Goal: Obtain resource: Obtain resource

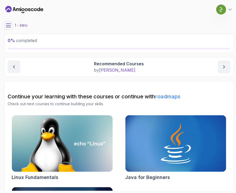
click at [40, 10] on icon "Dashboard" at bounding box center [38, 9] width 3 height 4
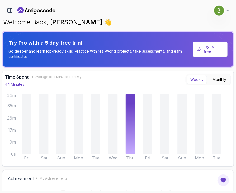
click at [34, 11] on icon "Landing page" at bounding box center [36, 10] width 38 height 8
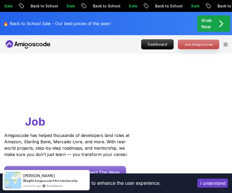
click at [162, 40] on p "Join Amigoscode" at bounding box center [199, 44] width 41 height 9
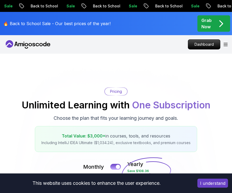
click at [162, 30] on div "🔥 Back to School Sale - Our best prices of the year! Grab Now" at bounding box center [116, 23] width 232 height 23
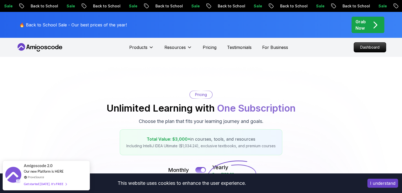
click at [73, 136] on div "Pricing Unlimited Learning with One Subscription Choose the plan that fits your…" at bounding box center [201, 123] width 370 height 65
click at [378, 183] on button "I understand" at bounding box center [383, 183] width 31 height 9
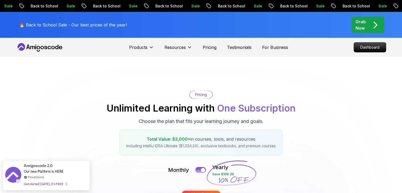
click at [27, 26] on p "🔥 Back to School Sale - Our best prices of the year!" at bounding box center [73, 25] width 108 height 6
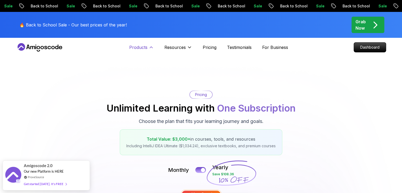
click at [143, 45] on p "Products" at bounding box center [138, 47] width 18 height 6
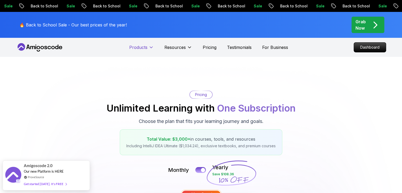
click at [143, 45] on p "Products" at bounding box center [138, 47] width 18 height 6
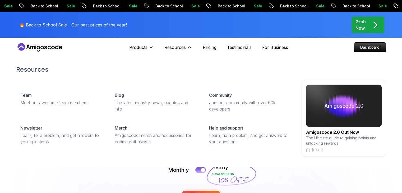
click at [162, 61] on div "Resources Team Meet our awesome team members Blog The latest industry news, upd…" at bounding box center [201, 111] width 370 height 113
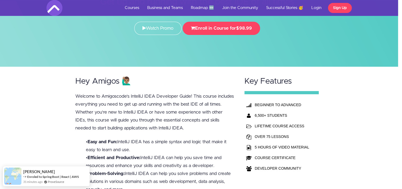
scroll to position [0, 4]
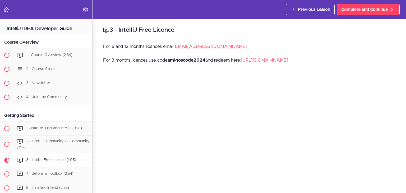
scroll to position [131, 0]
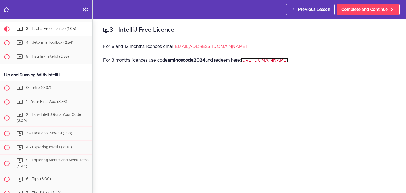
click at [266, 60] on link "https://www.jetbrains.com/store/redeem" at bounding box center [264, 60] width 47 height 4
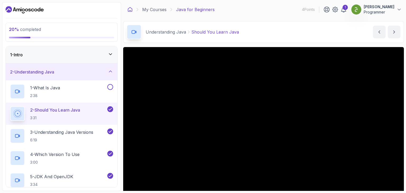
click at [130, 10] on icon at bounding box center [129, 9] width 5 height 5
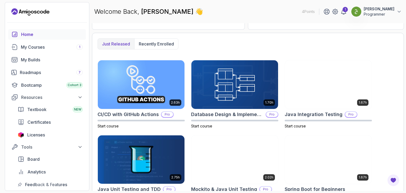
scroll to position [131, 0]
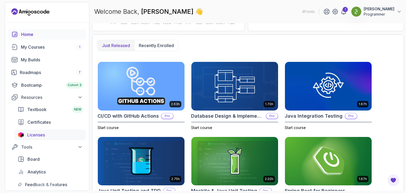
click at [39, 132] on span "Licenses" at bounding box center [36, 135] width 18 height 6
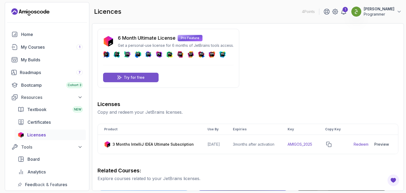
click at [147, 78] on div "Try for free" at bounding box center [131, 78] width 56 height 10
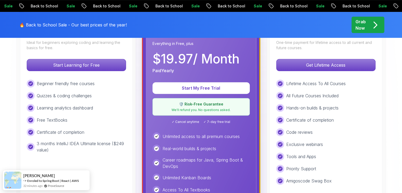
scroll to position [179, 0]
click at [108, 107] on div "Learning analytics dashboard" at bounding box center [76, 108] width 99 height 8
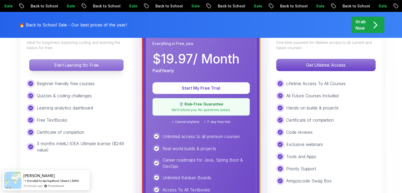
click at [103, 68] on p "Start Learning for Free" at bounding box center [76, 65] width 94 height 11
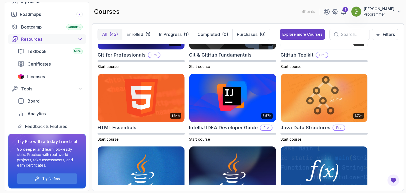
scroll to position [59, 0]
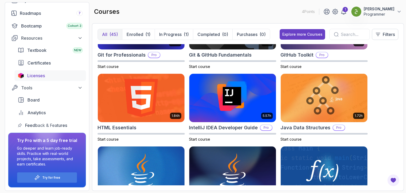
click at [42, 74] on span "Licenses" at bounding box center [36, 75] width 18 height 6
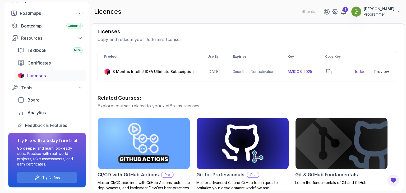
scroll to position [73, 0]
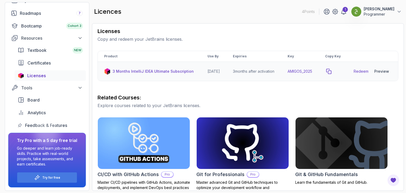
click at [331, 74] on icon "copy-button" at bounding box center [329, 71] width 5 height 5
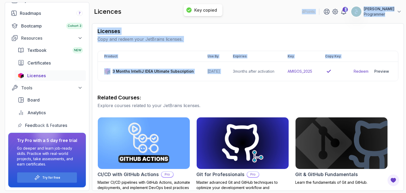
scroll to position [0, 0]
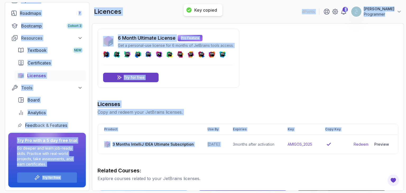
drag, startPoint x: 233, startPoint y: 69, endPoint x: 75, endPoint y: -20, distance: 180.8
click at [75, 0] on html "Key copied 4 Points 1 [PERSON_NAME] Programmer Home My Courses 1 My Builds Road…" at bounding box center [203, 96] width 406 height 193
click at [257, 102] on h3 "Licenses" at bounding box center [248, 103] width 301 height 7
